Goal: Communication & Community: Answer question/provide support

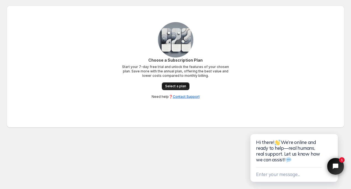
click at [184, 86] on span "Select a plan" at bounding box center [175, 86] width 21 height 4
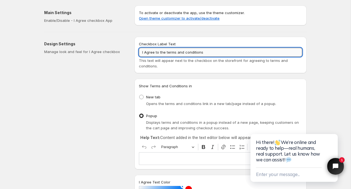
click at [167, 52] on input "I Agree to the terms and conditions" at bounding box center [220, 52] width 163 height 9
click at [181, 53] on input "I Agree to the Terms and conditions" at bounding box center [220, 52] width 163 height 9
click at [185, 53] on input "I Agree to the Terms conditions" at bounding box center [220, 52] width 163 height 9
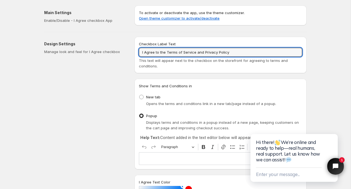
type input "I Agree to the Terms of Service and Privacy Policy"
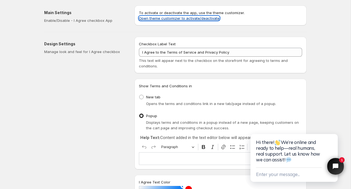
click at [180, 19] on link "Open theme customizer to activate/deactivate" at bounding box center [179, 18] width 81 height 4
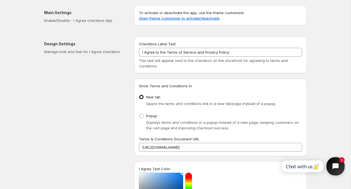
click at [334, 162] on button "Open chat widget" at bounding box center [336, 166] width 18 height 18
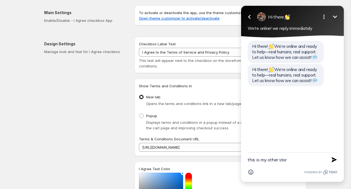
type textarea "this is my other store"
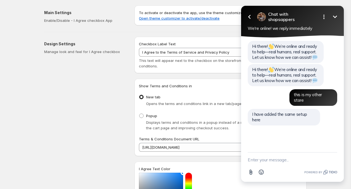
click at [279, 158] on textarea "New message" at bounding box center [293, 160] width 90 height 14
type textarea "yup its good!"
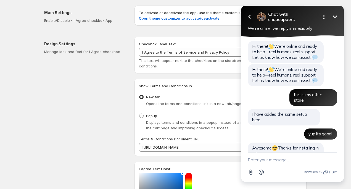
scroll to position [33, 0]
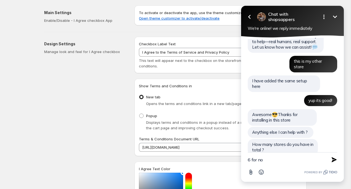
type textarea "6 for now"
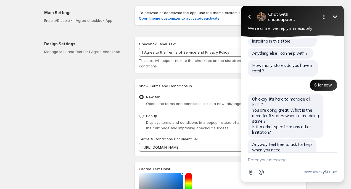
scroll to position [125, 0]
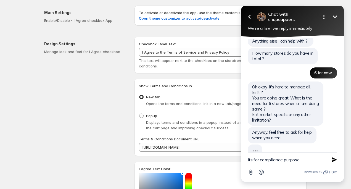
type textarea "its for compliance purposes"
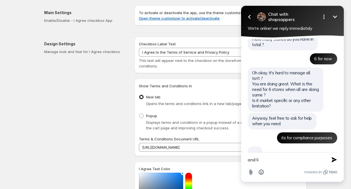
scroll to position [127, 0]
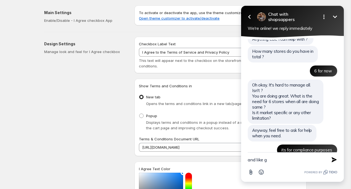
type textarea "and like ge"
type textarea "i"
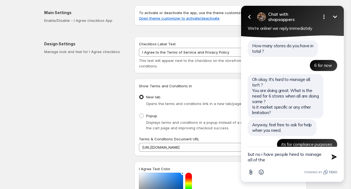
type textarea "but no i have people hired to manage all of them"
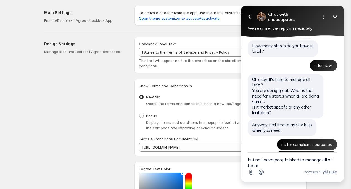
scroll to position [144, 0]
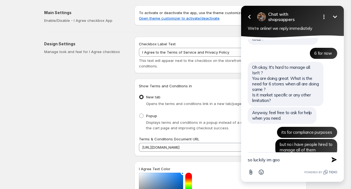
type textarea "so luckily im good"
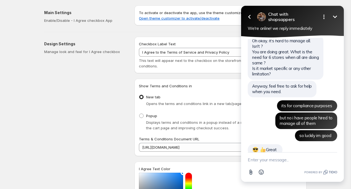
scroll to position [211, 0]
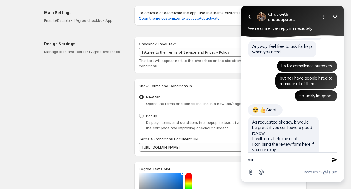
type textarea "sure"
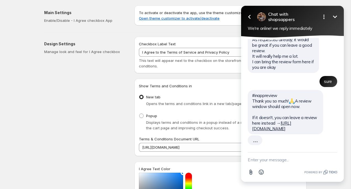
scroll to position [283, 0]
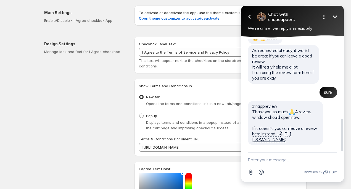
click at [268, 132] on link "[URL][DOMAIN_NAME]" at bounding box center [271, 136] width 39 height 11
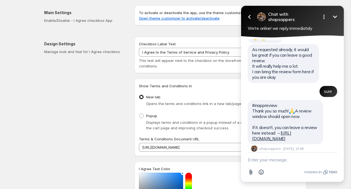
click at [275, 164] on textarea "New message" at bounding box center [293, 160] width 90 height 14
type textarea "done"
